Goal: Information Seeking & Learning: Learn about a topic

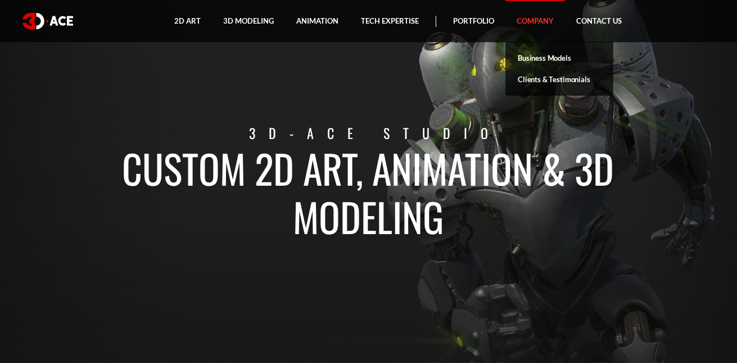
click at [547, 22] on link "Company" at bounding box center [535, 21] width 60 height 42
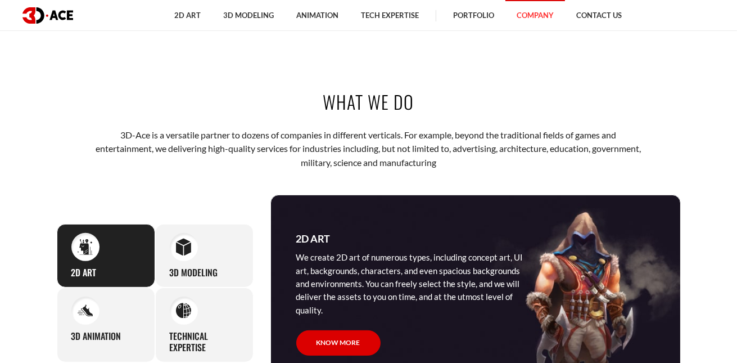
scroll to position [787, 0]
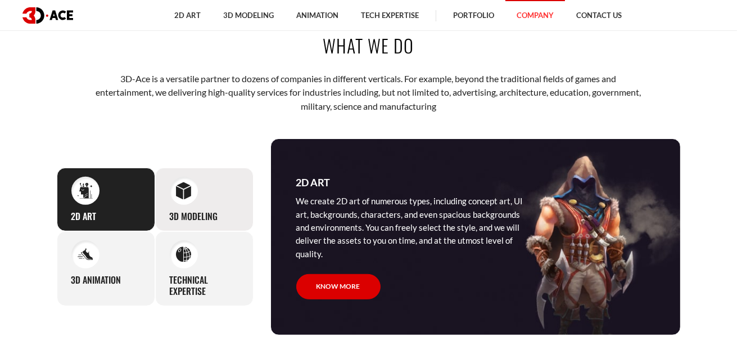
click at [211, 192] on div "3D Modeling Our studio can easily supply you with professional 3D models for pr…" at bounding box center [204, 200] width 98 height 64
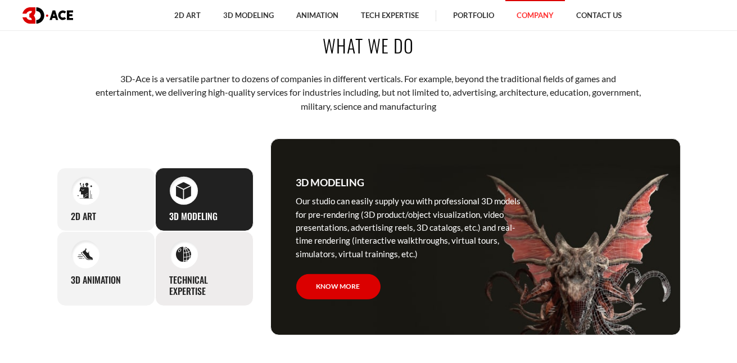
click at [158, 270] on div "Technical Expertise Our artists excel at various technical aspects of conte pro…" at bounding box center [204, 268] width 98 height 75
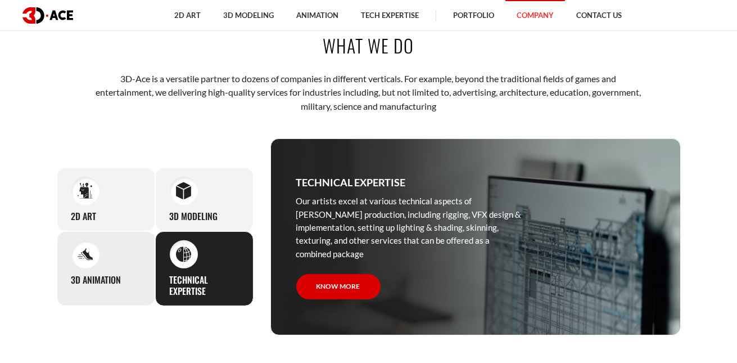
click at [98, 270] on div "3D Animation Our seamless animation clips and sequences are created based on th…" at bounding box center [106, 268] width 98 height 75
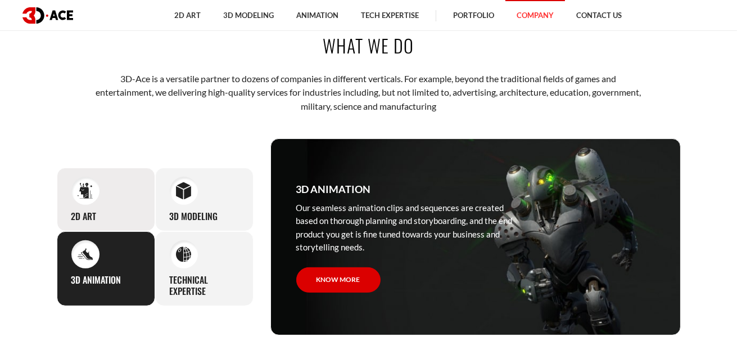
click at [131, 187] on div "2D Art We create 2D art of numerous types, including concept art, UI art, backg…" at bounding box center [106, 200] width 98 height 64
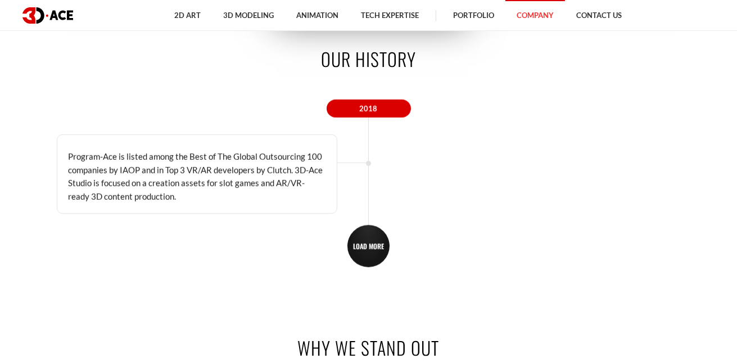
scroll to position [1630, 0]
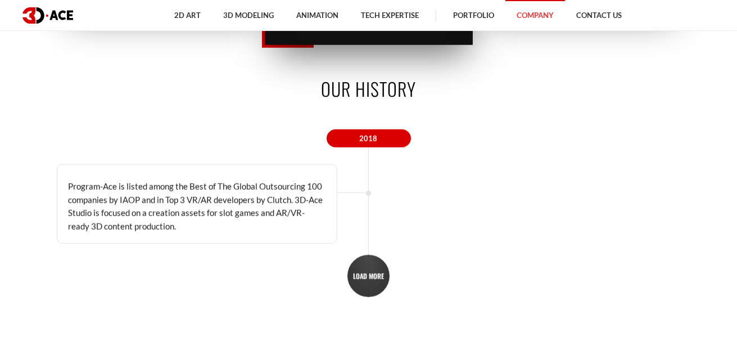
click at [367, 276] on span "LOAD MORE" at bounding box center [368, 276] width 31 height 8
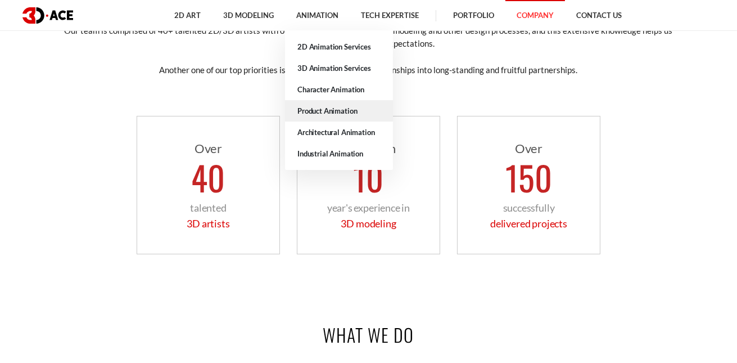
scroll to position [449, 0]
